Goal: Task Accomplishment & Management: Manage account settings

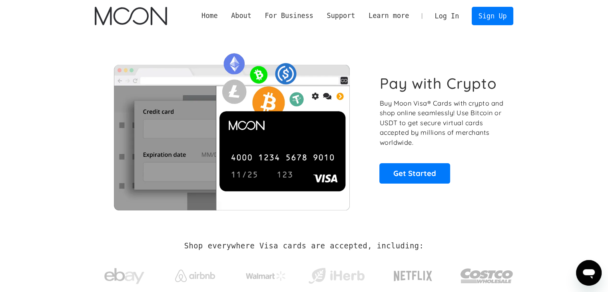
click at [458, 12] on link "Log In" at bounding box center [447, 16] width 38 height 18
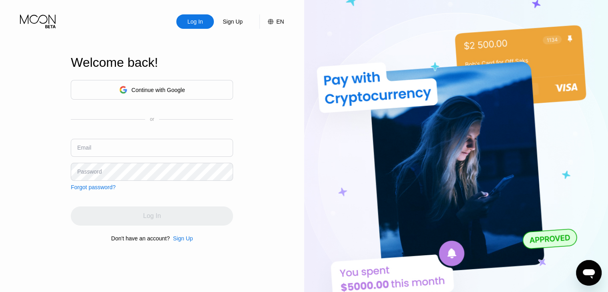
type input "[EMAIL_ADDRESS][DOMAIN_NAME]"
click at [186, 90] on div "Continue with Google" at bounding box center [152, 90] width 162 height 20
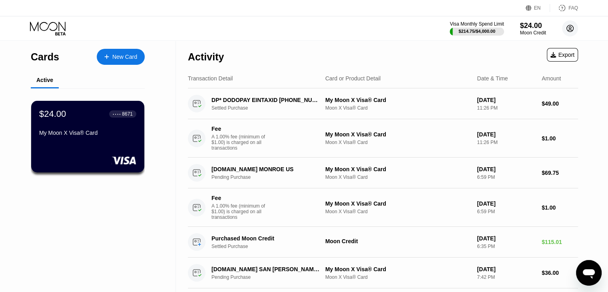
click at [569, 28] on icon at bounding box center [570, 28] width 16 height 16
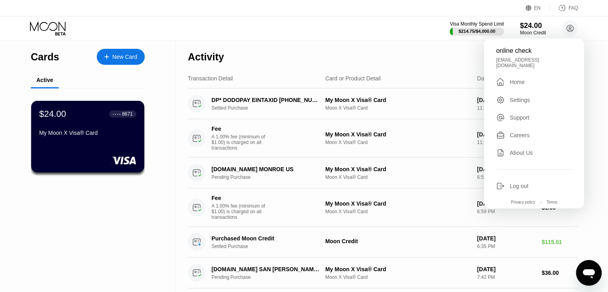
click at [520, 183] on div "Log out" at bounding box center [519, 186] width 19 height 6
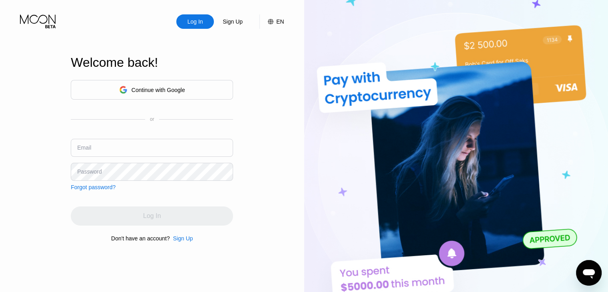
type input "lucasdavidsonfx@gmail.com"
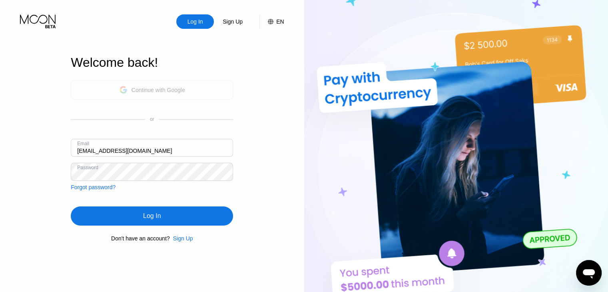
click at [157, 90] on div "Continue with Google" at bounding box center [159, 90] width 54 height 6
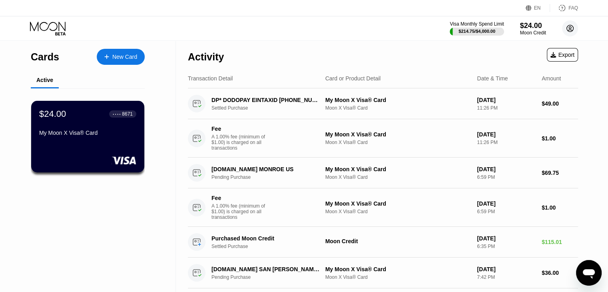
click at [566, 31] on circle at bounding box center [570, 28] width 16 height 16
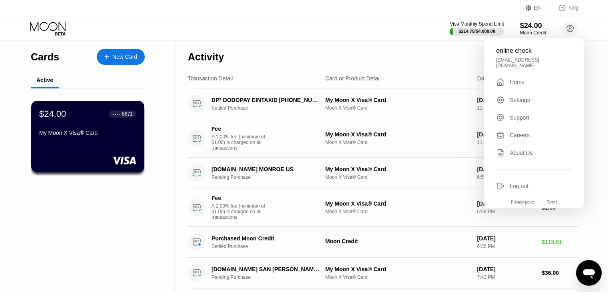
click at [515, 183] on div "Log out" at bounding box center [519, 186] width 19 height 6
